Goal: Find specific page/section: Find specific page/section

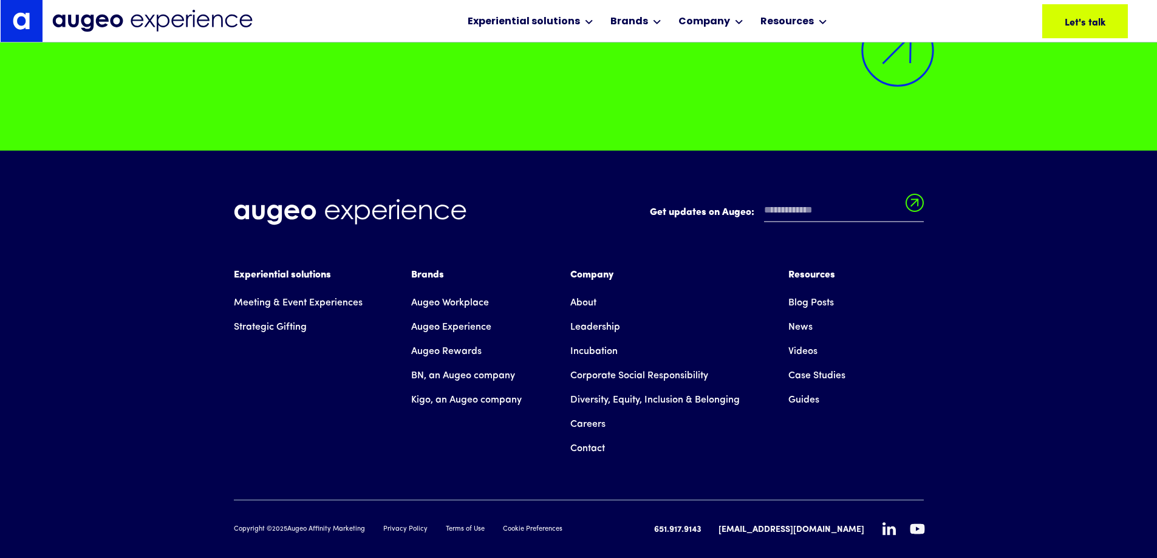
scroll to position [11230, 0]
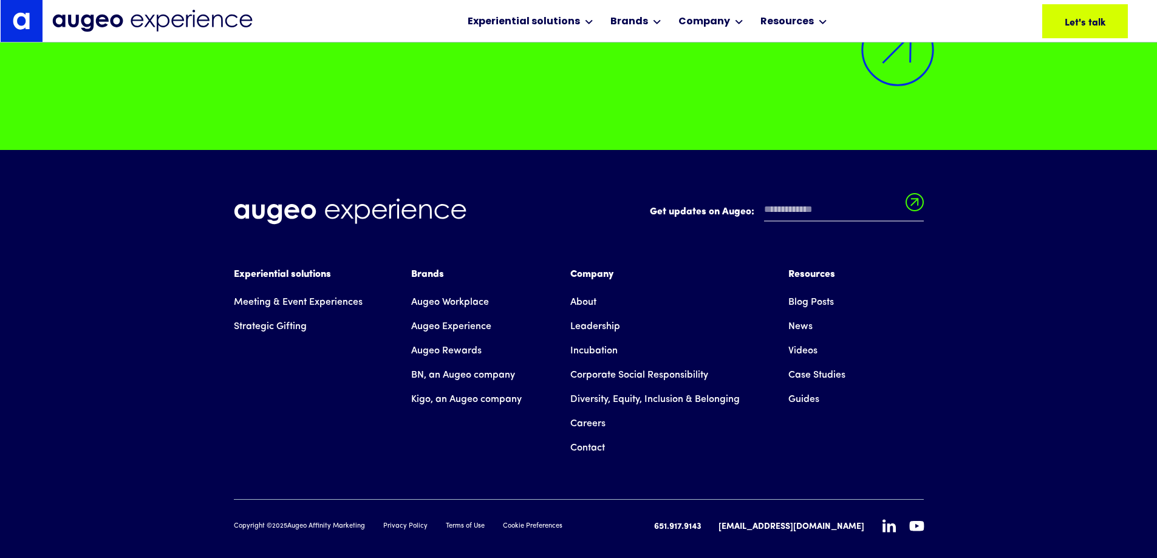
click at [589, 412] on link "Careers" at bounding box center [587, 424] width 35 height 24
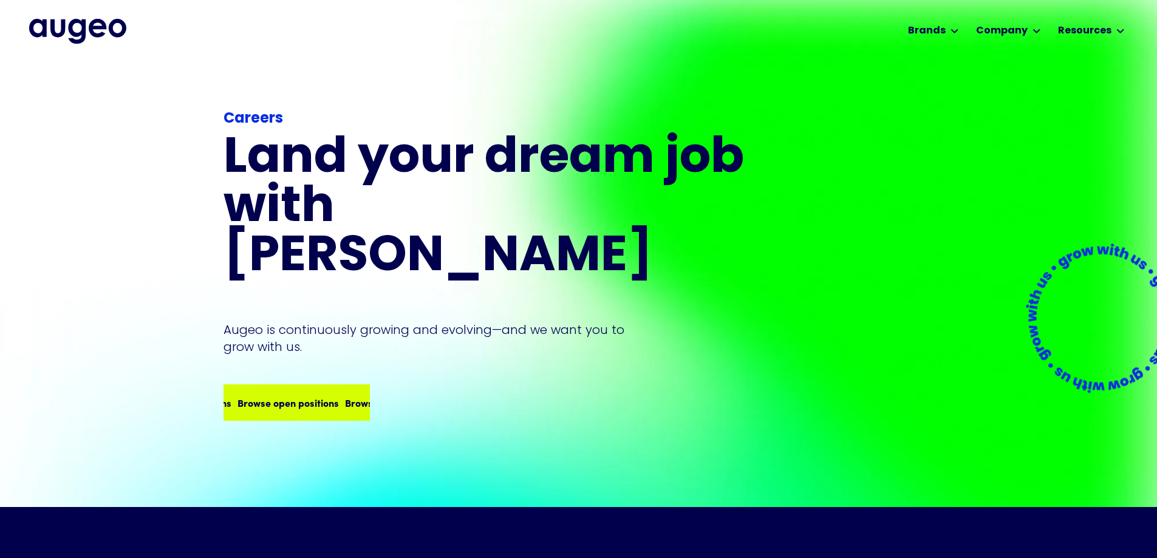
click at [253, 395] on div "Browse open positions" at bounding box center [201, 402] width 101 height 15
